Goal: Task Accomplishment & Management: Manage account settings

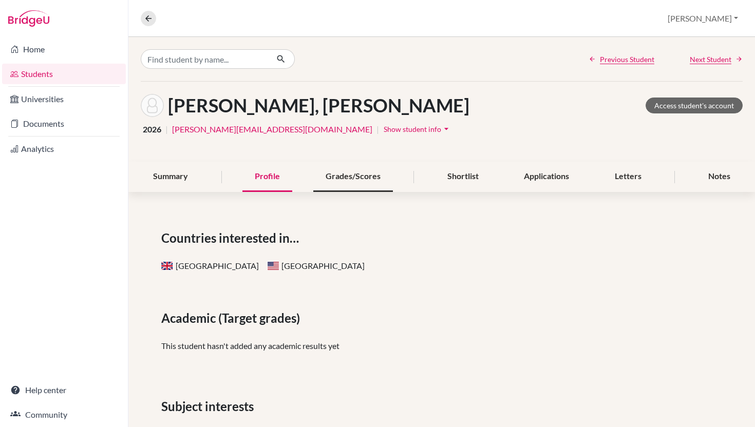
click at [349, 192] on div "Grades/Scores" at bounding box center [353, 177] width 80 height 30
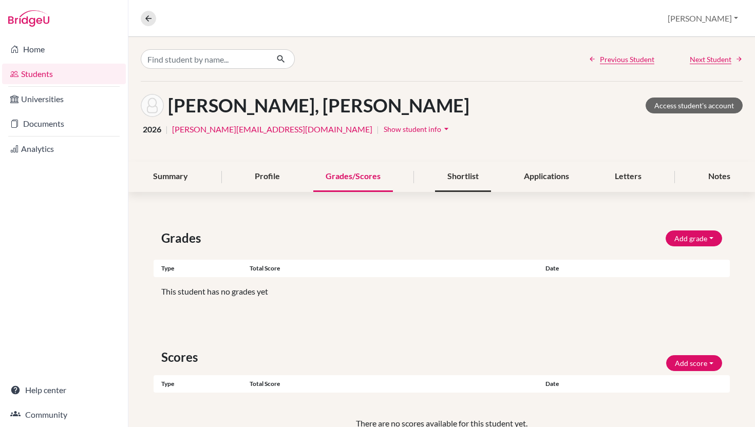
click at [454, 192] on div "Shortlist" at bounding box center [463, 177] width 56 height 30
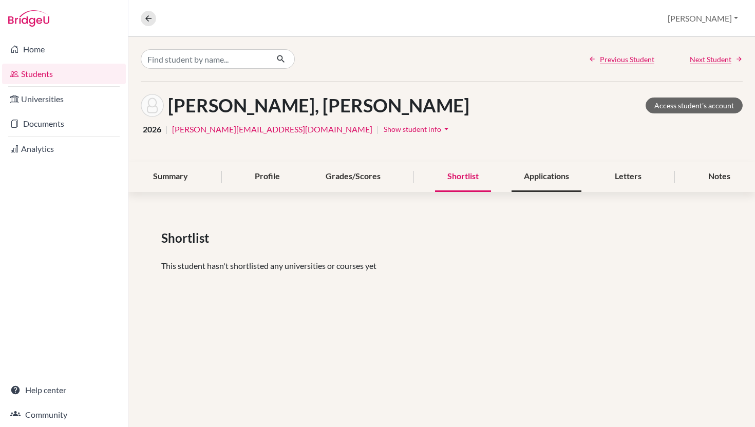
click at [540, 191] on div "Applications" at bounding box center [547, 177] width 70 height 30
click at [540, 192] on div "Applications" at bounding box center [547, 177] width 70 height 30
click at [616, 192] on div "Letters" at bounding box center [627, 177] width 51 height 30
click at [717, 192] on div "Notes" at bounding box center [719, 177] width 47 height 30
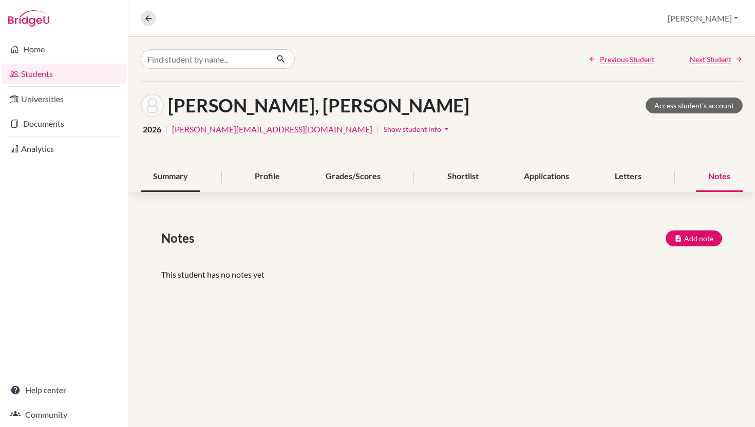
click at [155, 192] on div "Summary" at bounding box center [171, 177] width 60 height 30
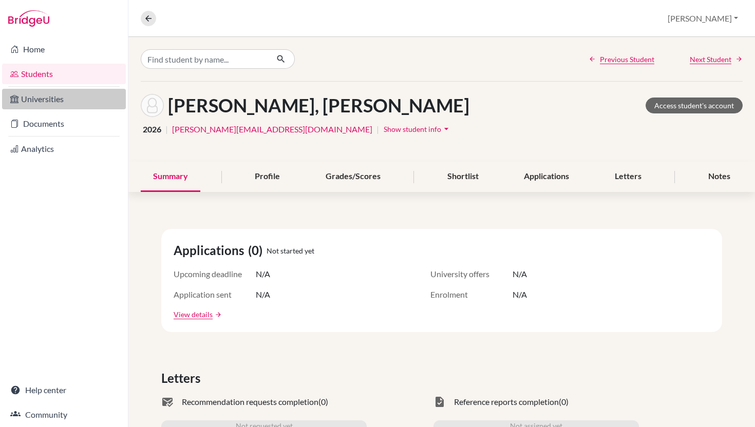
click at [51, 98] on link "Universities" at bounding box center [64, 99] width 124 height 21
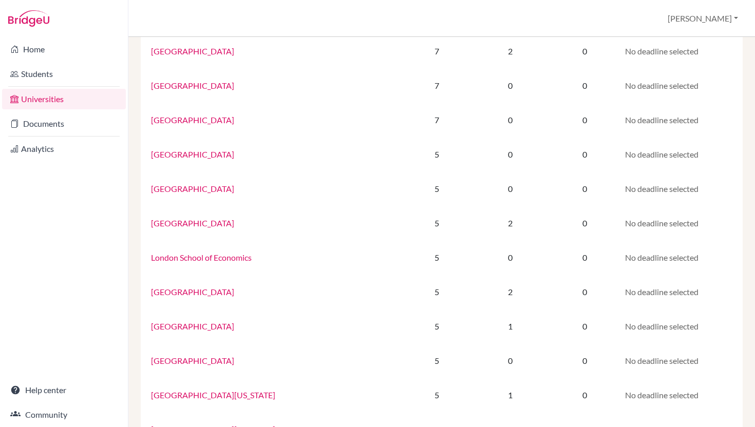
scroll to position [634, 0]
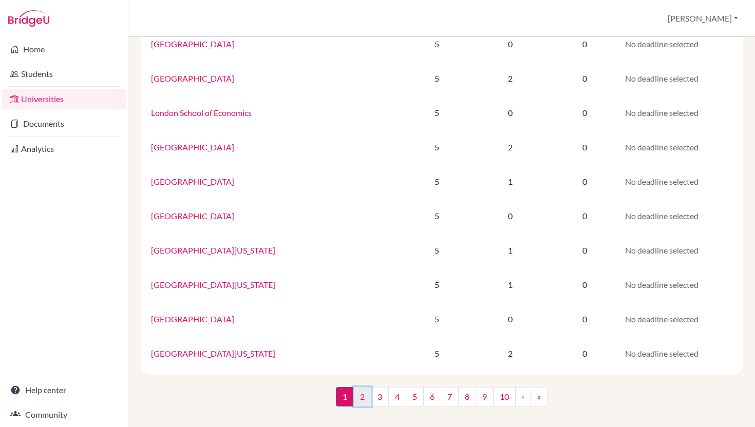
click at [354, 398] on link "2" at bounding box center [362, 397] width 18 height 20
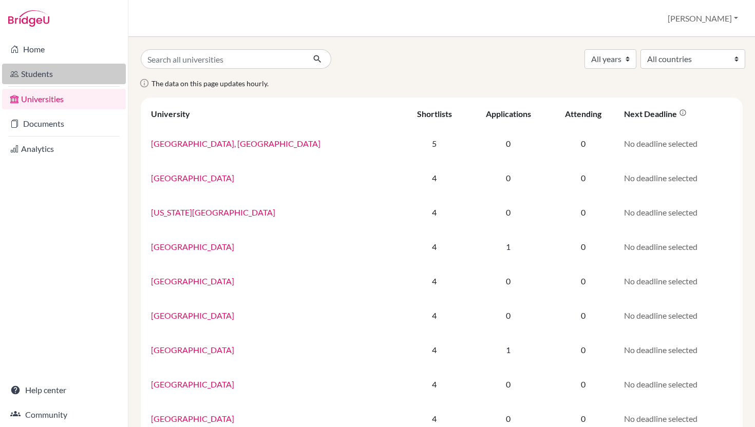
click at [84, 80] on link "Students" at bounding box center [64, 74] width 124 height 21
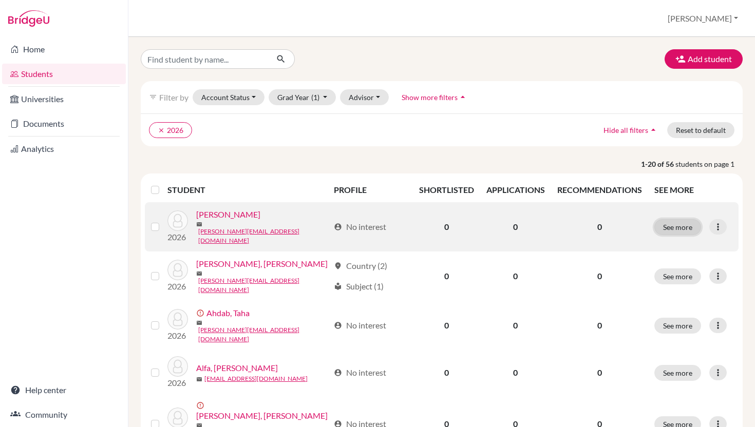
click at [677, 235] on button "See more" at bounding box center [677, 227] width 47 height 16
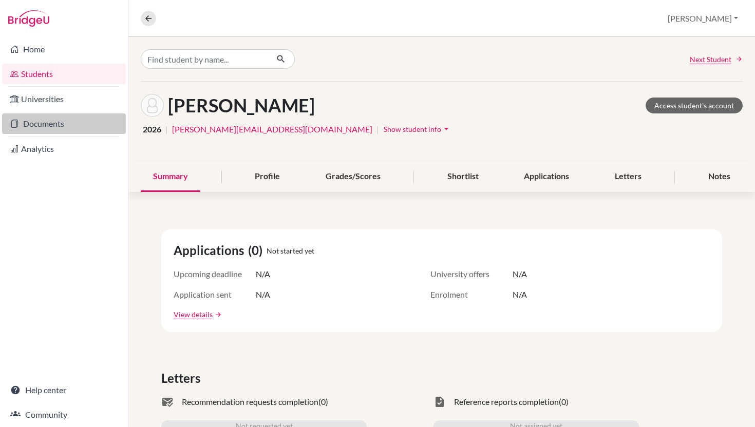
click at [71, 124] on link "Documents" at bounding box center [64, 124] width 124 height 21
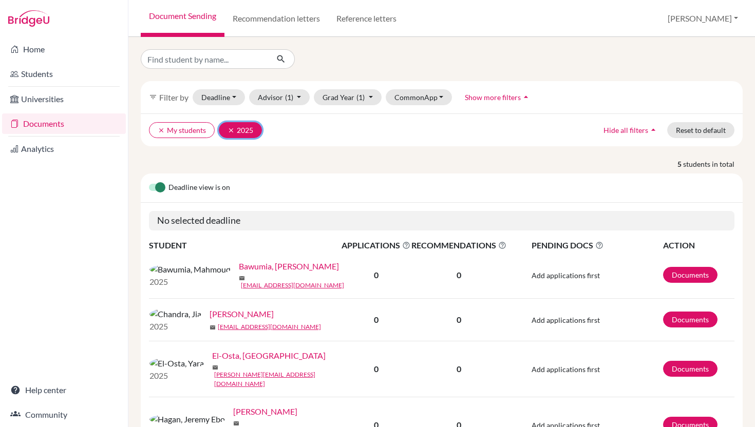
click at [235, 134] on icon "clear" at bounding box center [231, 130] width 7 height 7
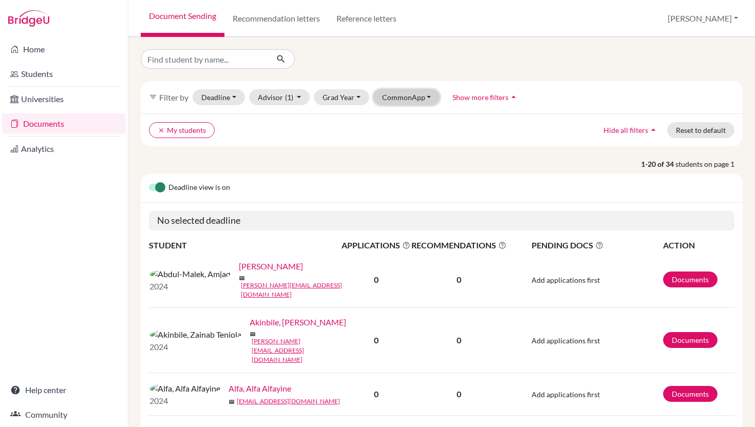
click at [440, 105] on button "CommonApp" at bounding box center [406, 97] width 67 height 16
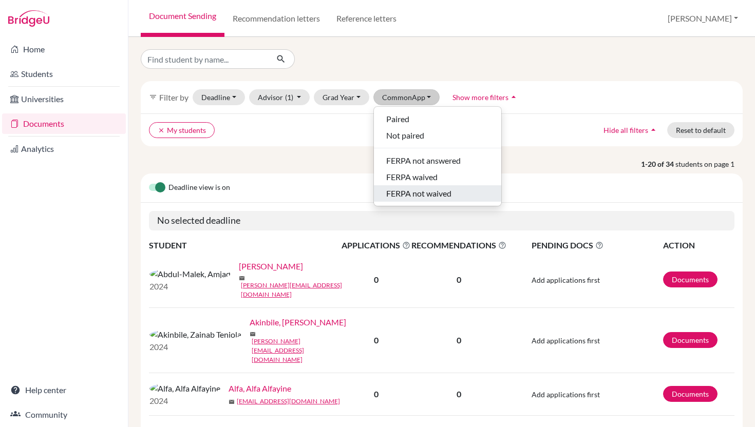
click at [451, 200] on span "FERPA not waived" at bounding box center [418, 193] width 65 height 12
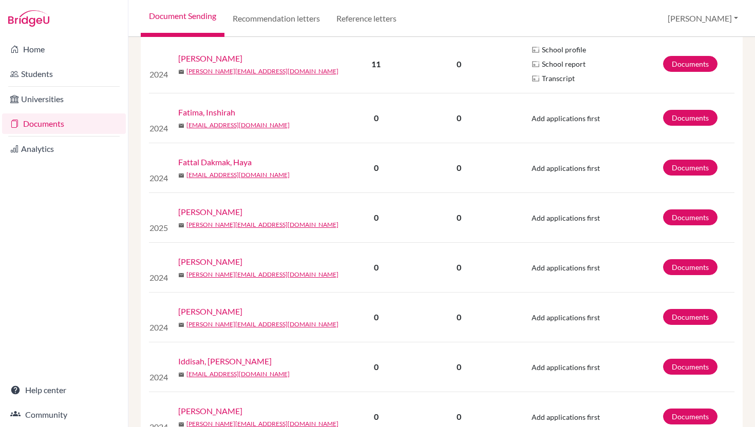
scroll to position [814, 0]
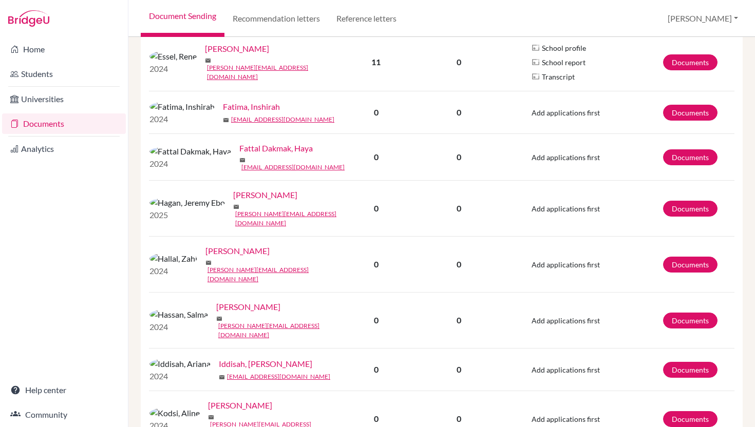
click at [216, 55] on link "[PERSON_NAME]" at bounding box center [237, 49] width 64 height 12
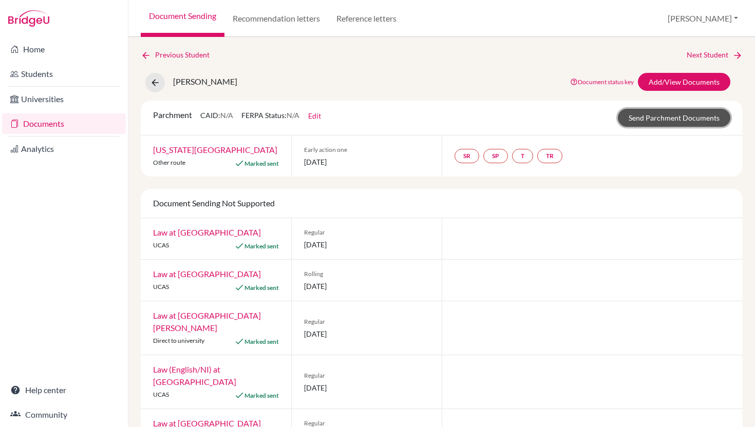
click at [661, 127] on link "Send Parchment Documents" at bounding box center [674, 118] width 112 height 18
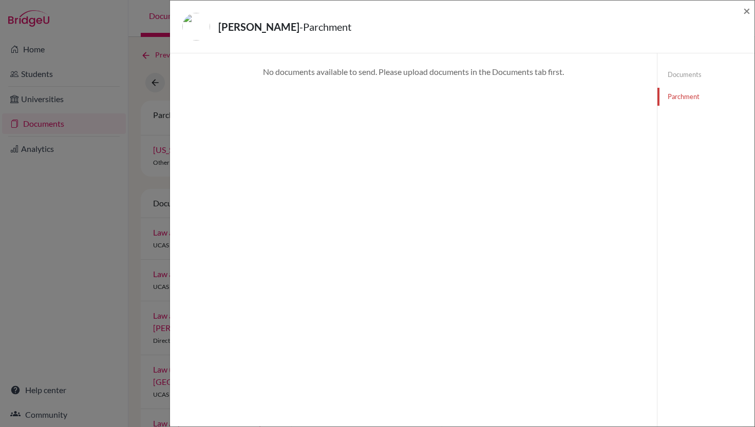
click at [687, 82] on link "Documents" at bounding box center [705, 75] width 97 height 18
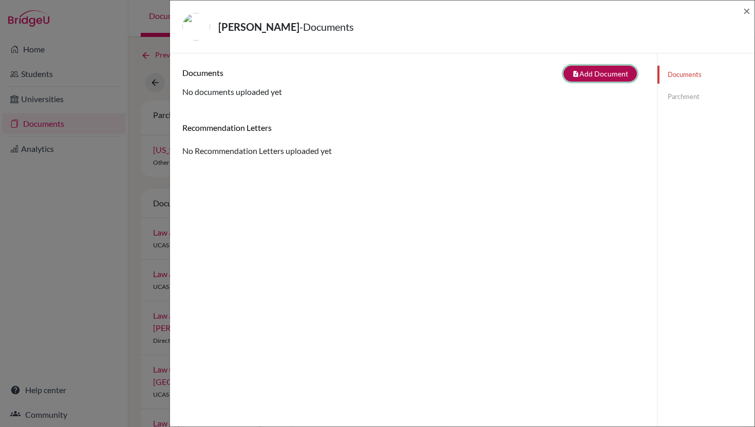
click at [576, 81] on button "note_add Add Document" at bounding box center [599, 74] width 73 height 16
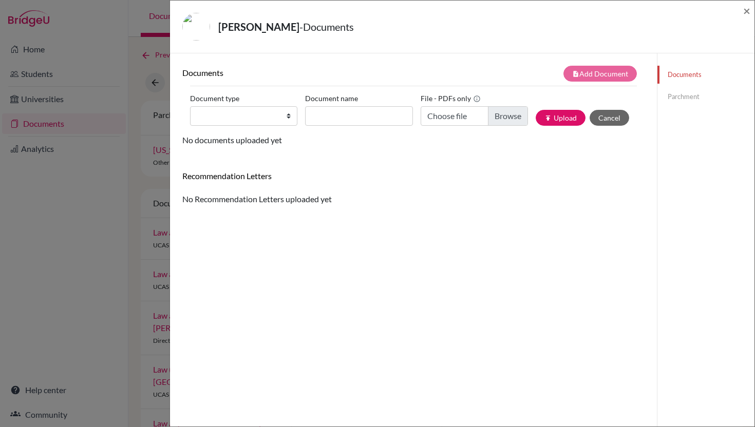
click at [673, 81] on link "Documents" at bounding box center [705, 75] width 97 height 18
click at [745, 13] on span "×" at bounding box center [746, 10] width 7 height 15
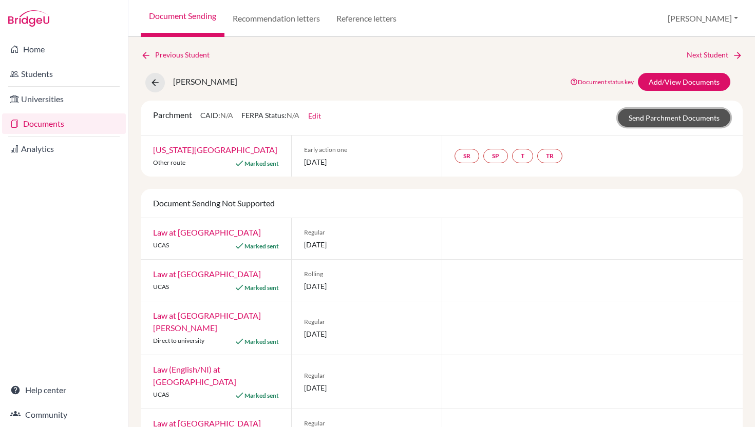
click at [641, 127] on link "Send Parchment Documents" at bounding box center [674, 118] width 112 height 18
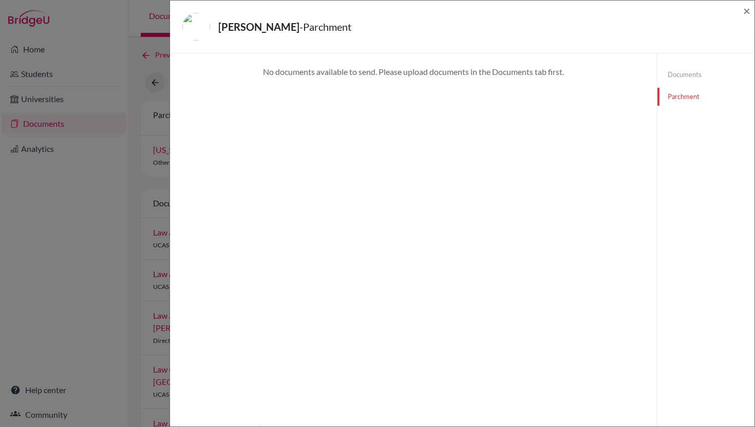
click at [671, 82] on link "Documents" at bounding box center [705, 75] width 97 height 18
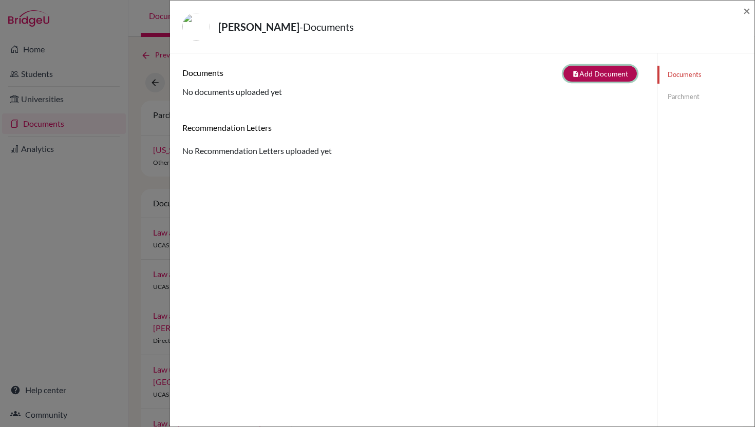
click at [587, 81] on button "note_add Add Document" at bounding box center [599, 74] width 73 height 16
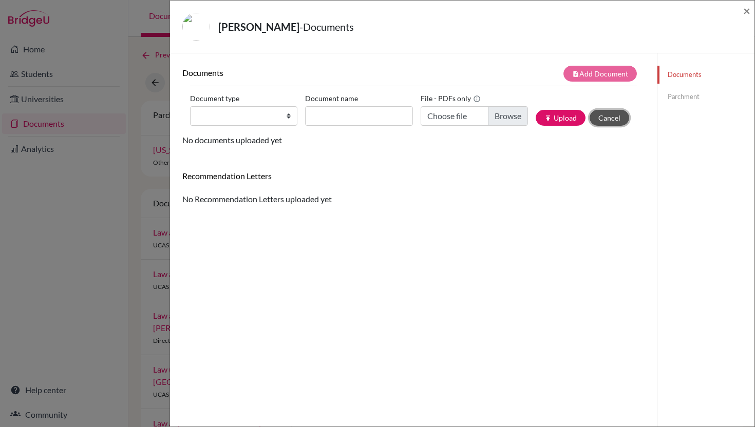
click at [607, 126] on button "Cancel" at bounding box center [610, 118] width 40 height 16
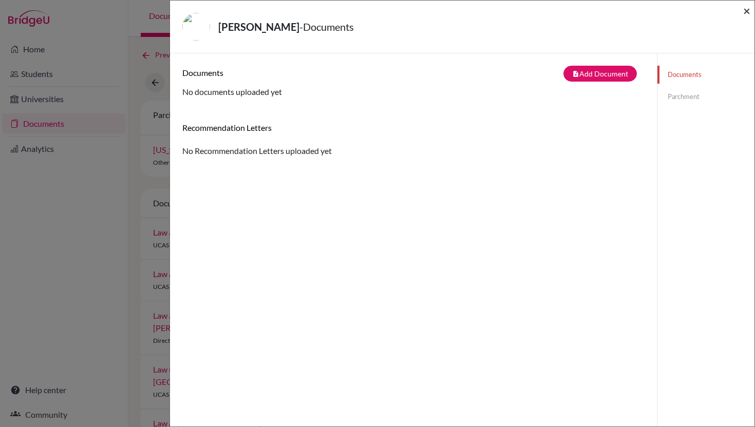
click at [747, 14] on span "×" at bounding box center [746, 10] width 7 height 15
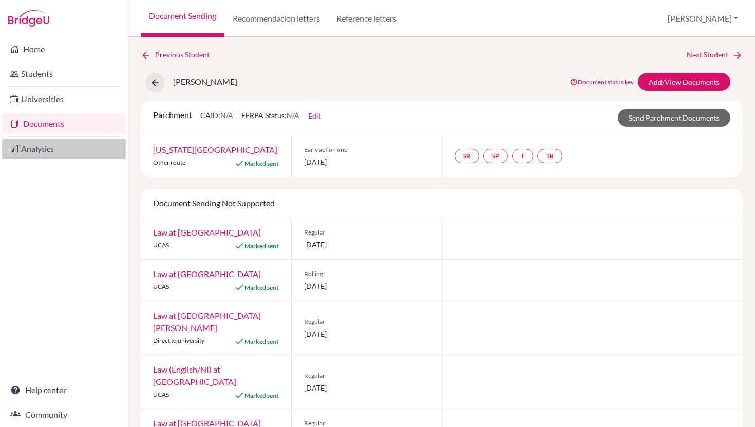
click at [55, 158] on link "Analytics" at bounding box center [64, 149] width 124 height 21
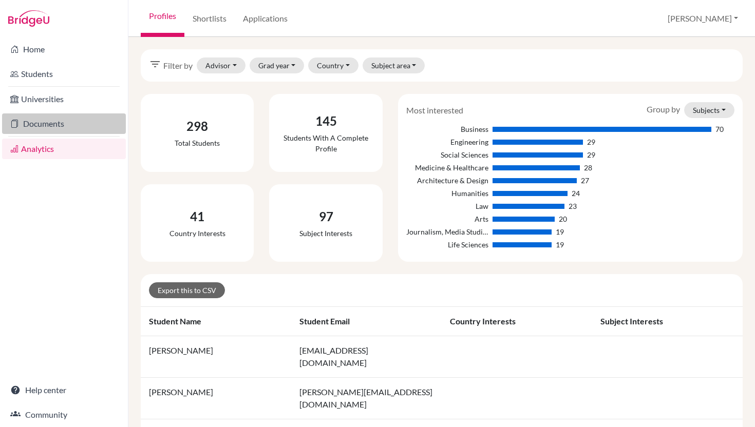
click at [67, 127] on link "Documents" at bounding box center [64, 124] width 124 height 21
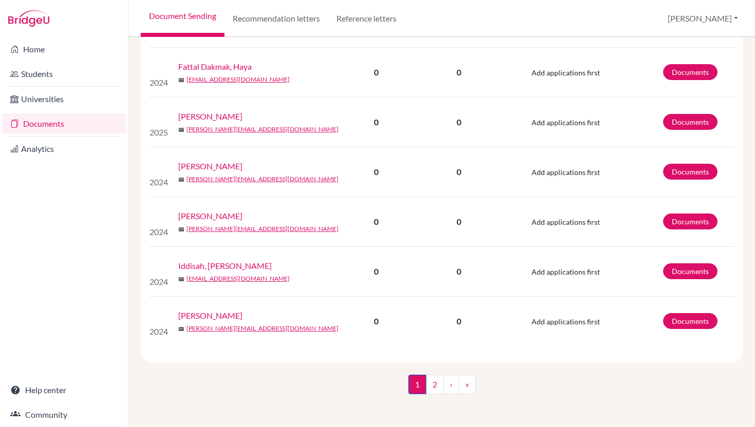
scroll to position [1040, 0]
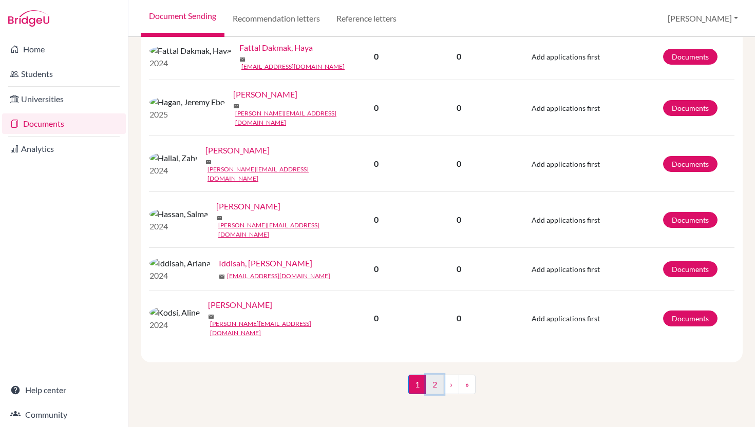
click at [436, 384] on link "2" at bounding box center [435, 385] width 18 height 20
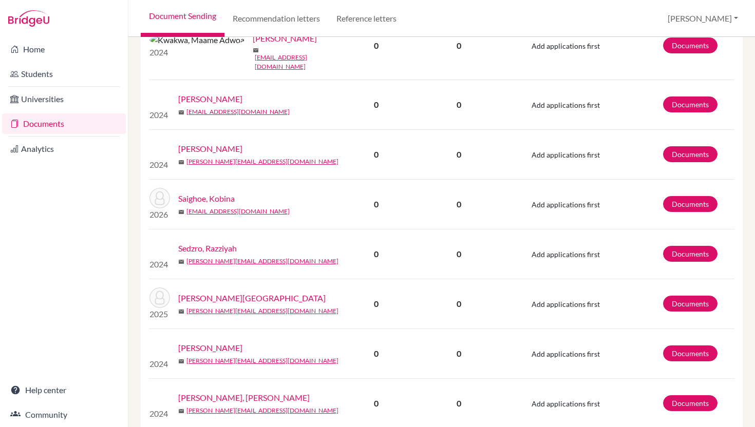
scroll to position [303, 0]
